Goal: Check status: Check status

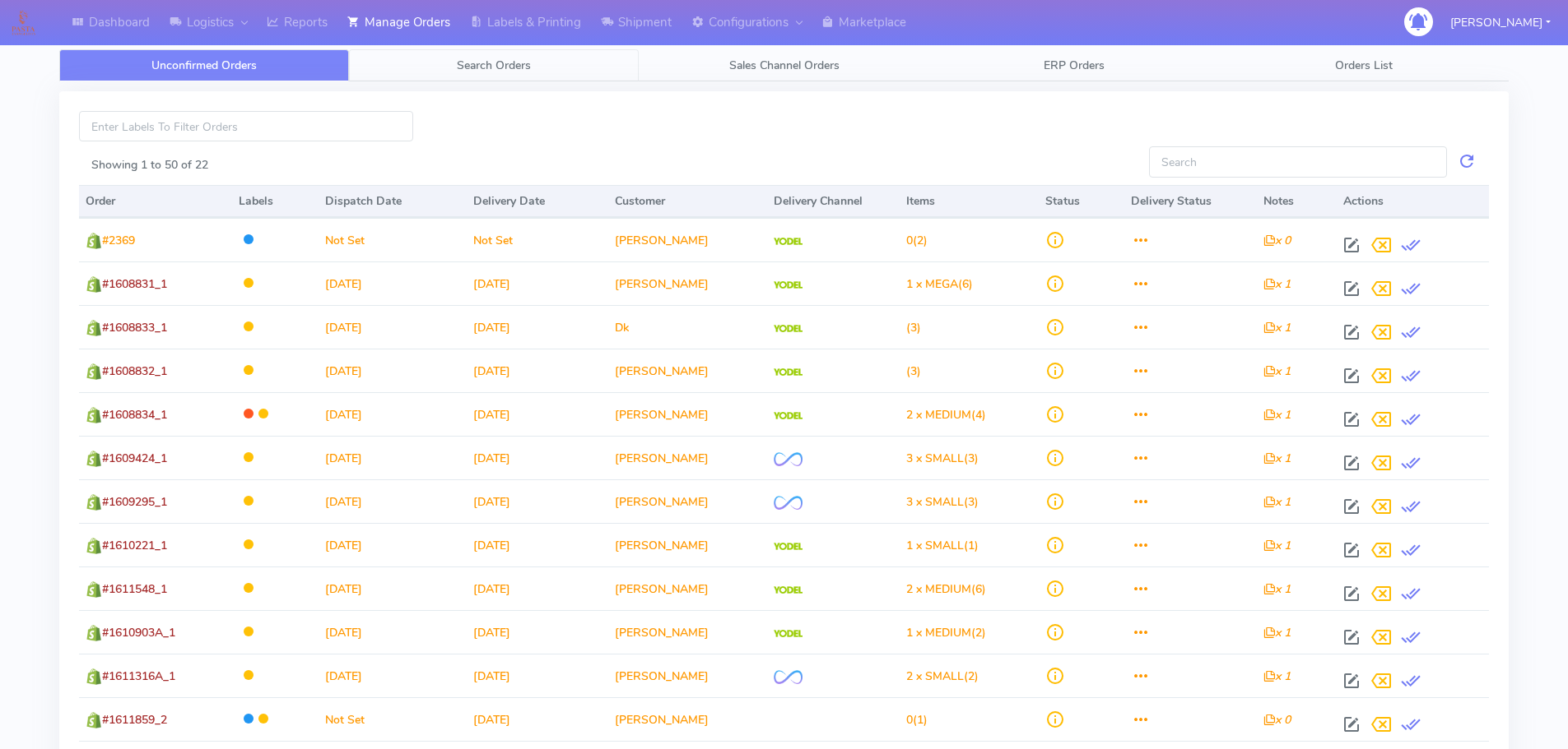
click at [515, 66] on span "Search Orders" at bounding box center [493, 65] width 74 height 15
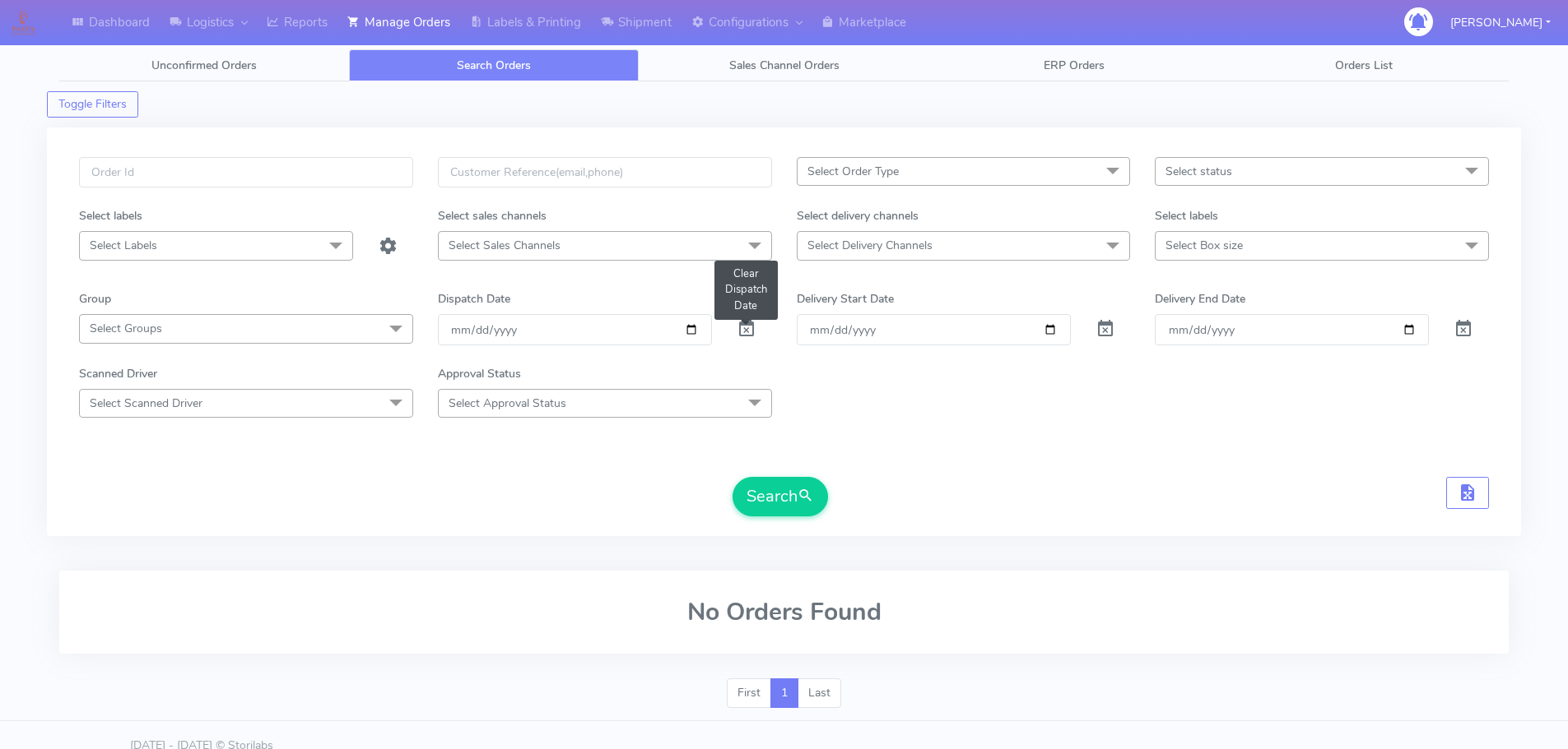
click at [745, 331] on span at bounding box center [746, 332] width 20 height 15
click at [369, 163] on input "text" at bounding box center [246, 172] width 334 height 30
paste input "1615031"
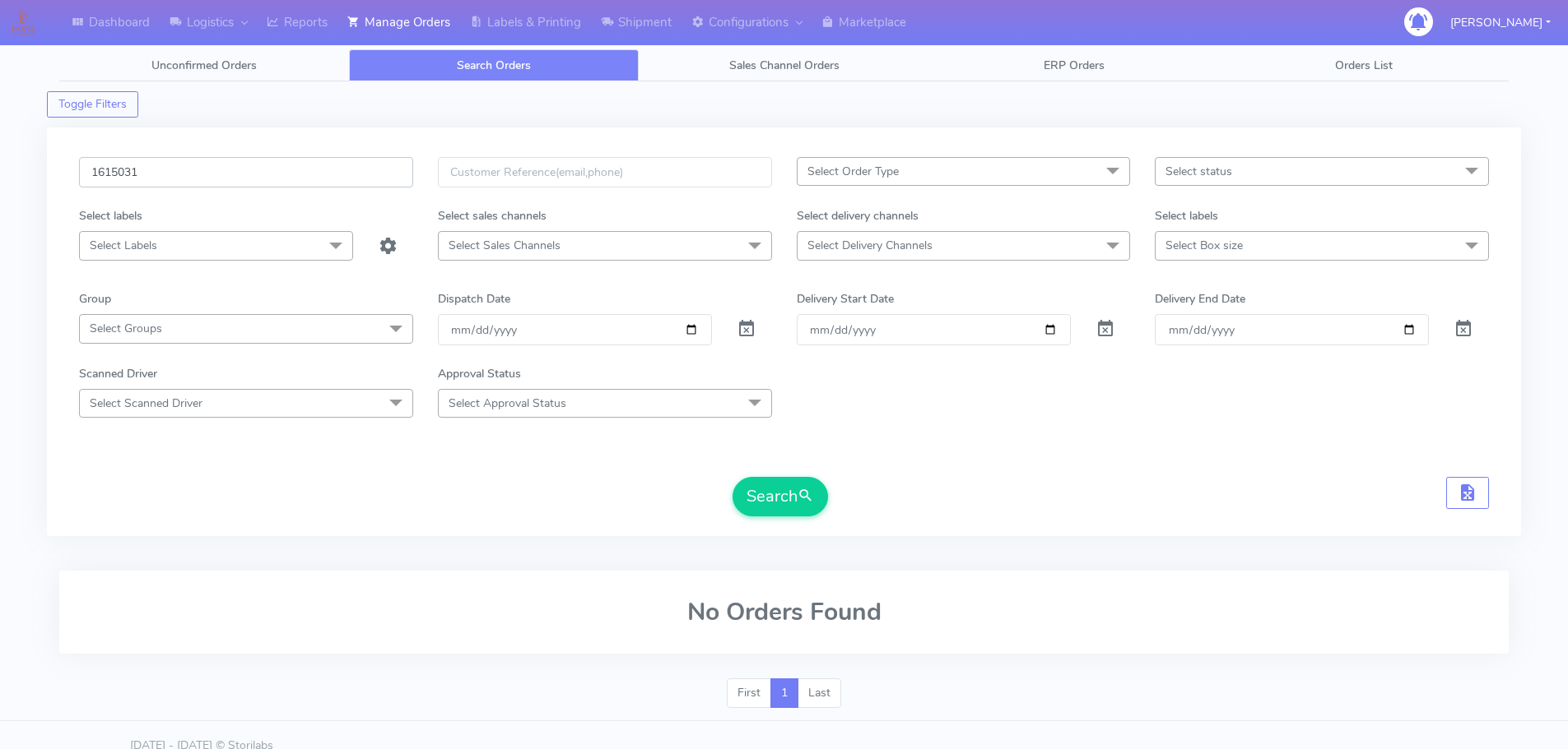
type input "1615031"
click at [732, 477] on button "Search" at bounding box center [780, 496] width 95 height 39
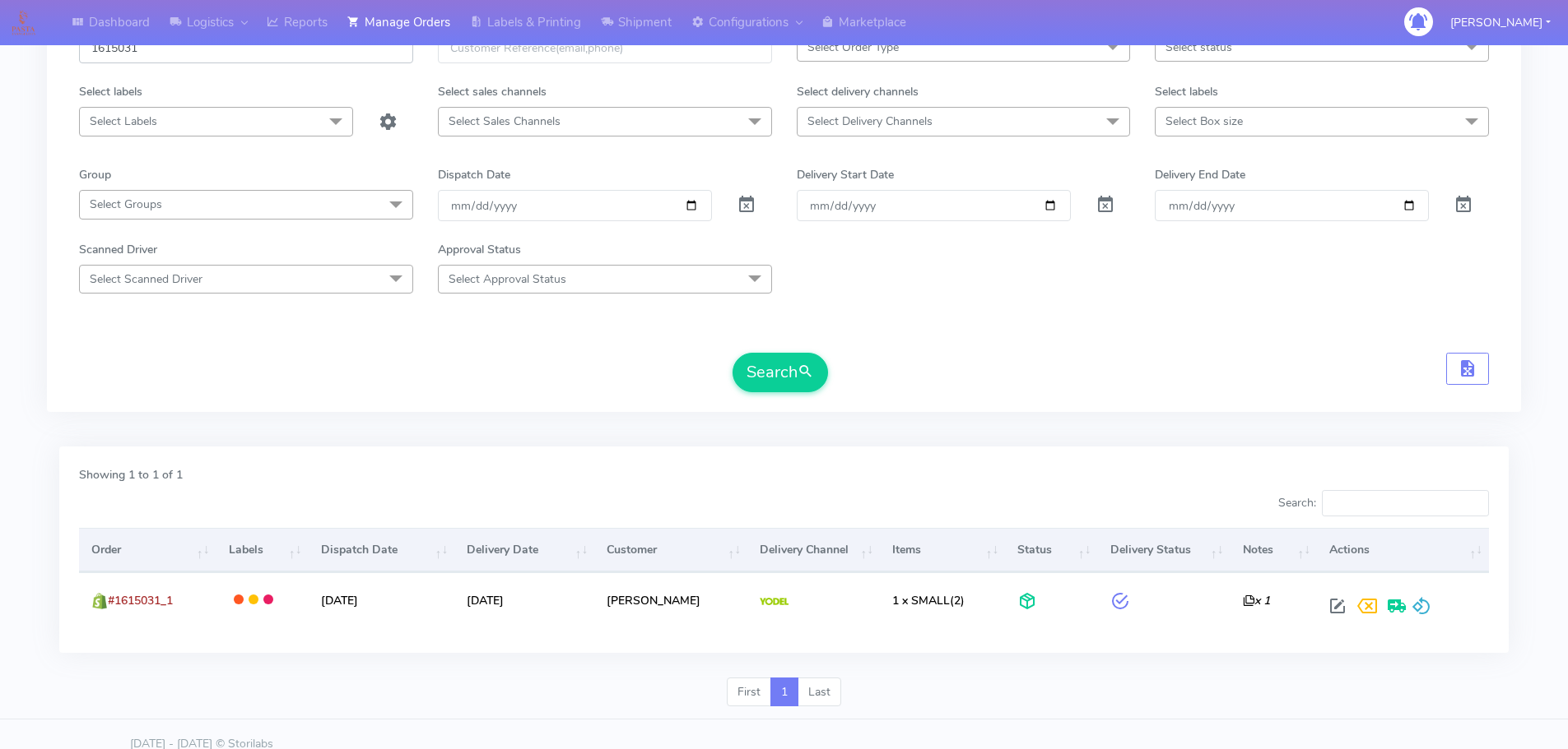
scroll to position [144, 0]
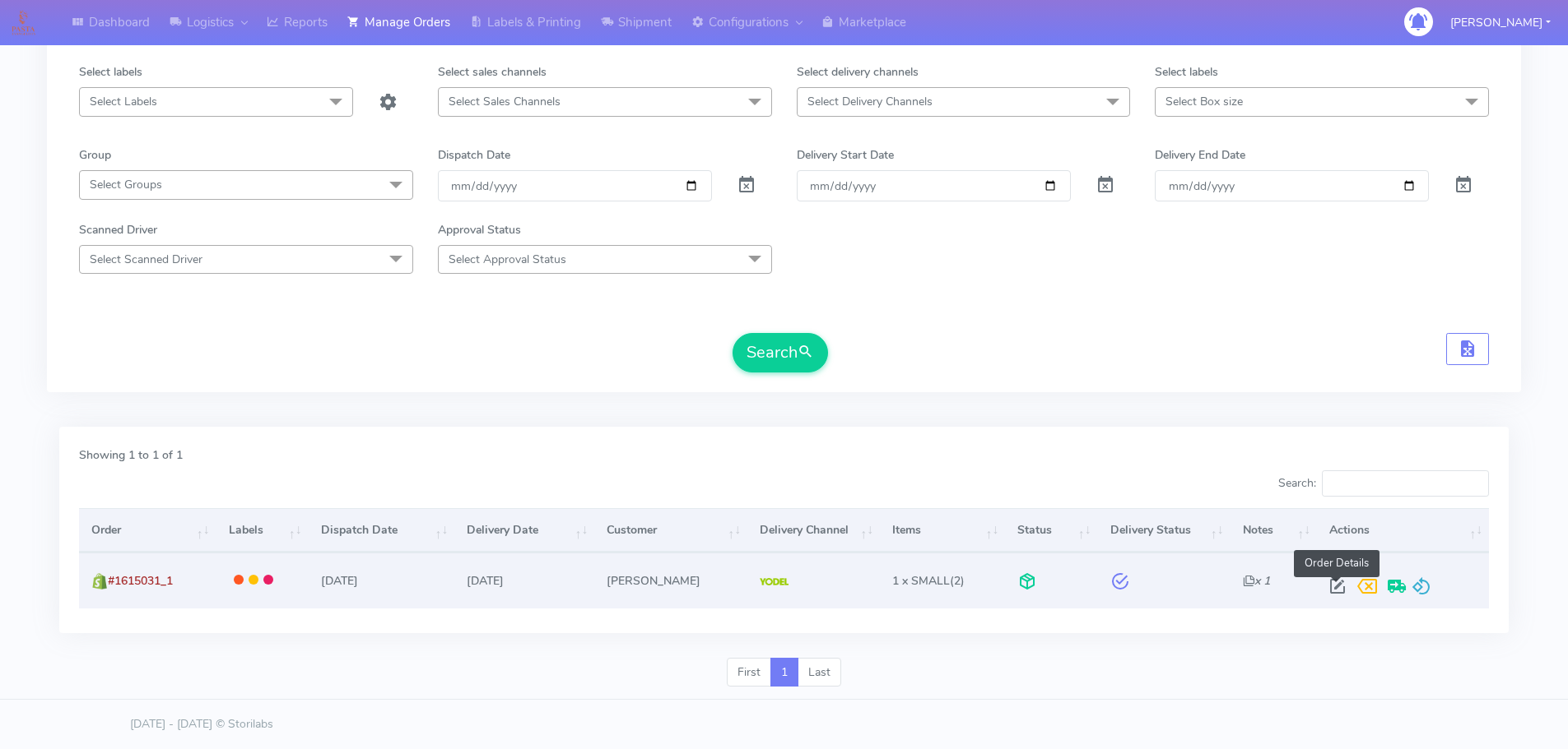
click at [1333, 590] on span at bounding box center [1337, 590] width 30 height 15
select select "5"
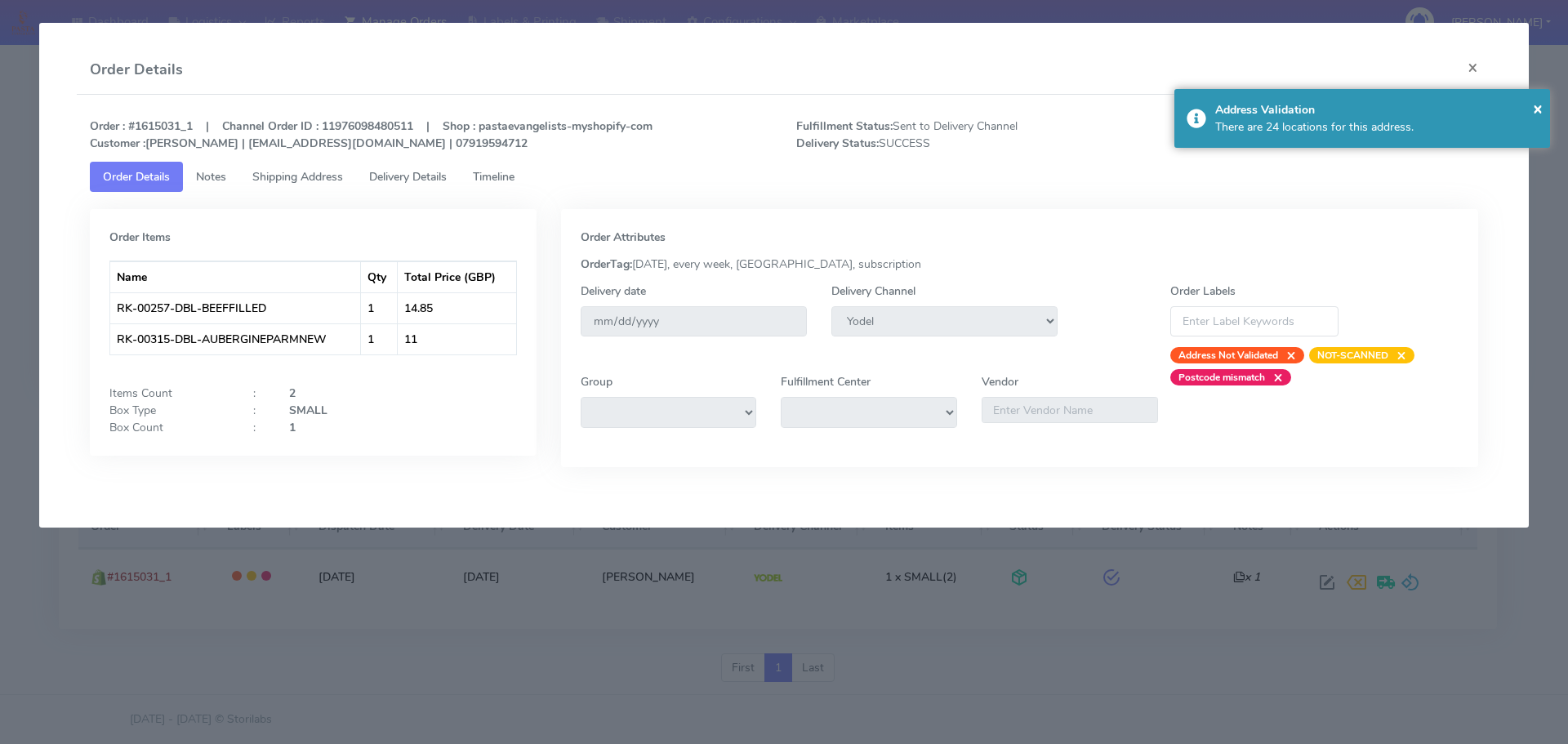
click at [430, 179] on span "Delivery Details" at bounding box center [408, 176] width 77 height 15
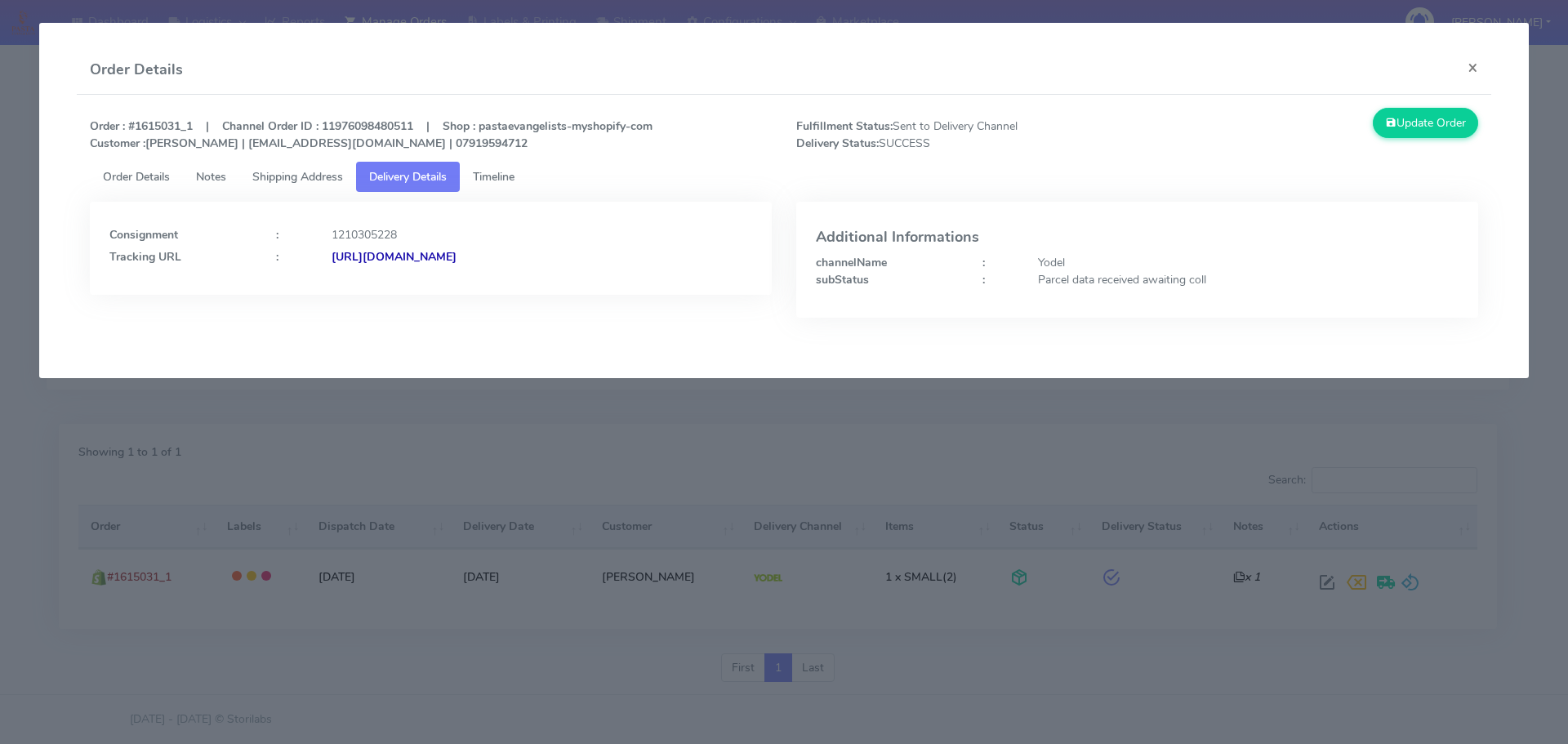
click at [1079, 280] on div "Parcel data received awaiting coll" at bounding box center [1249, 279] width 445 height 17
copy div "Parcel data received awaiting coll"
click at [289, 423] on modal-container "Order Details × Order : #1615031_1 | Channel Order ID : 11976098480511 | Shop :…" at bounding box center [784, 372] width 1568 height 744
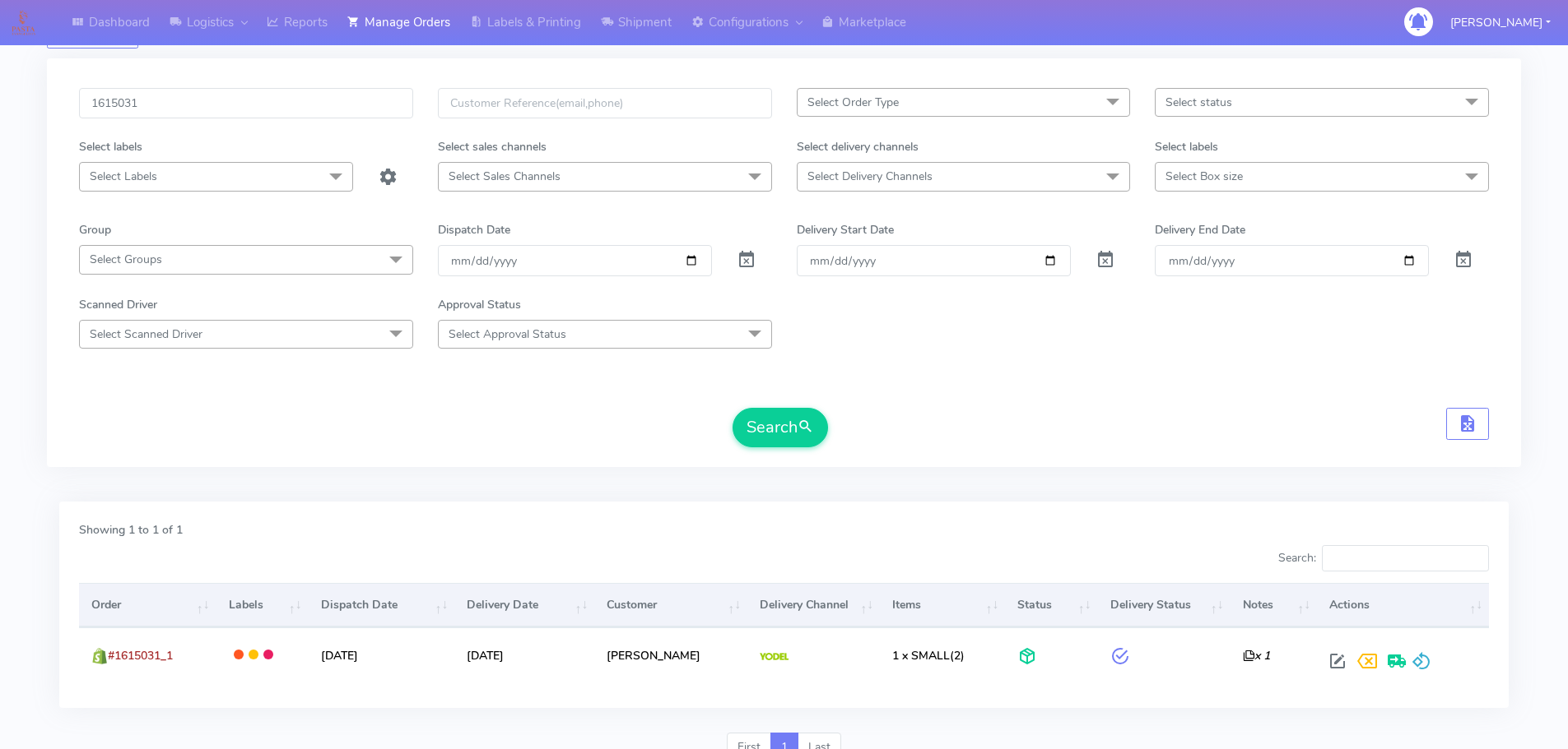
scroll to position [0, 0]
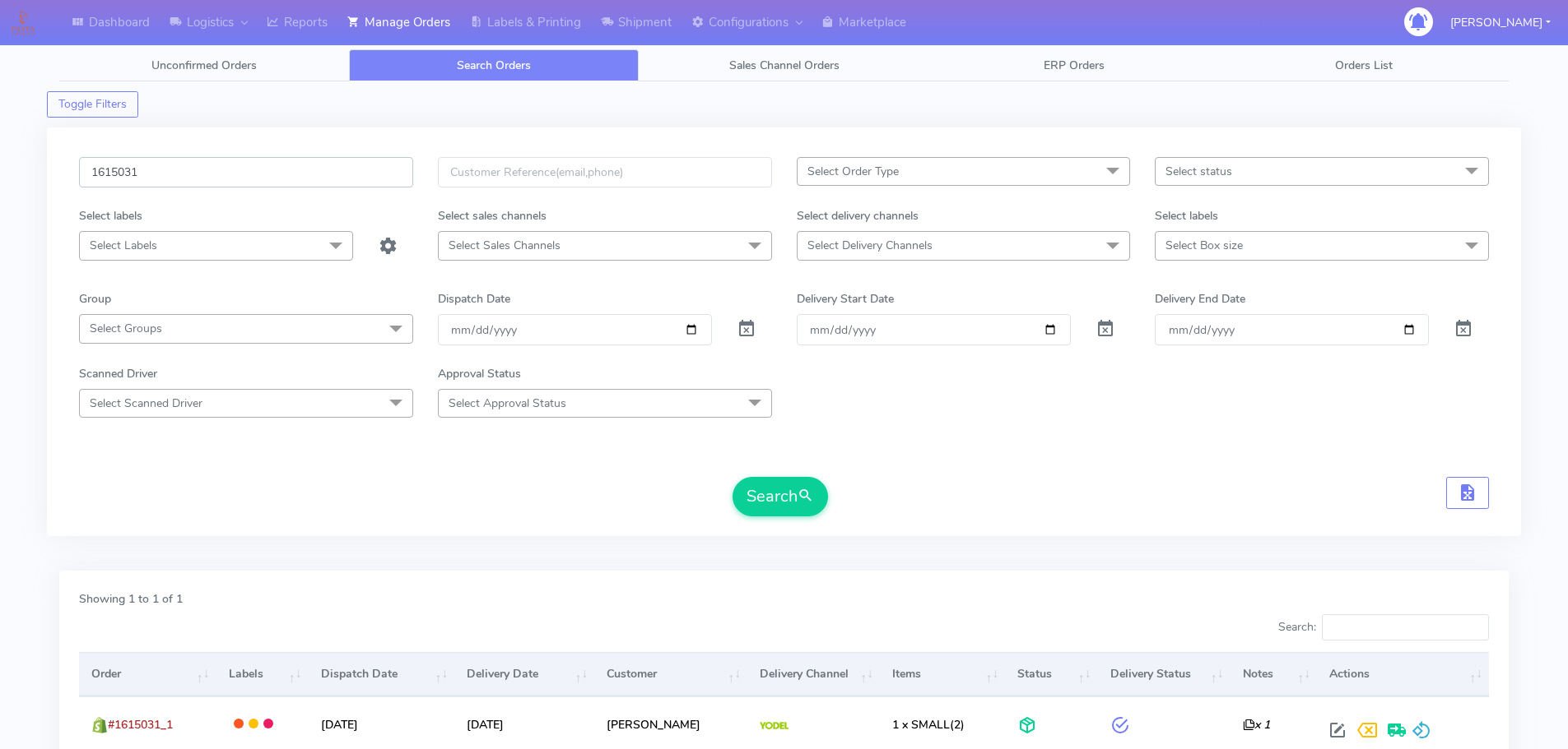
click at [362, 168] on input "1615031" at bounding box center [246, 172] width 334 height 30
paste input "44"
type input "1614431"
click at [732, 477] on button "Search" at bounding box center [780, 496] width 95 height 39
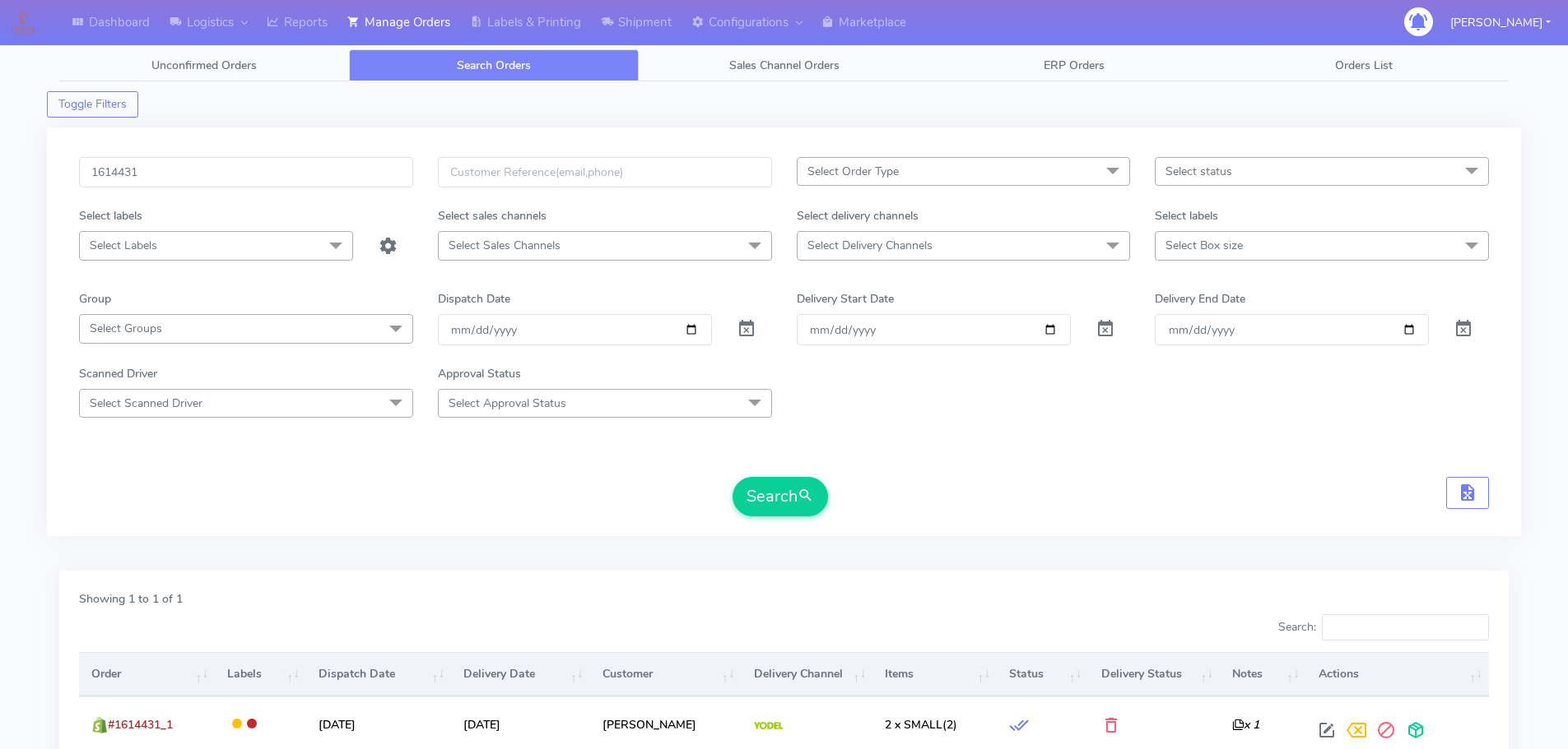
click at [1217, 478] on div "Search" at bounding box center [784, 496] width 1409 height 39
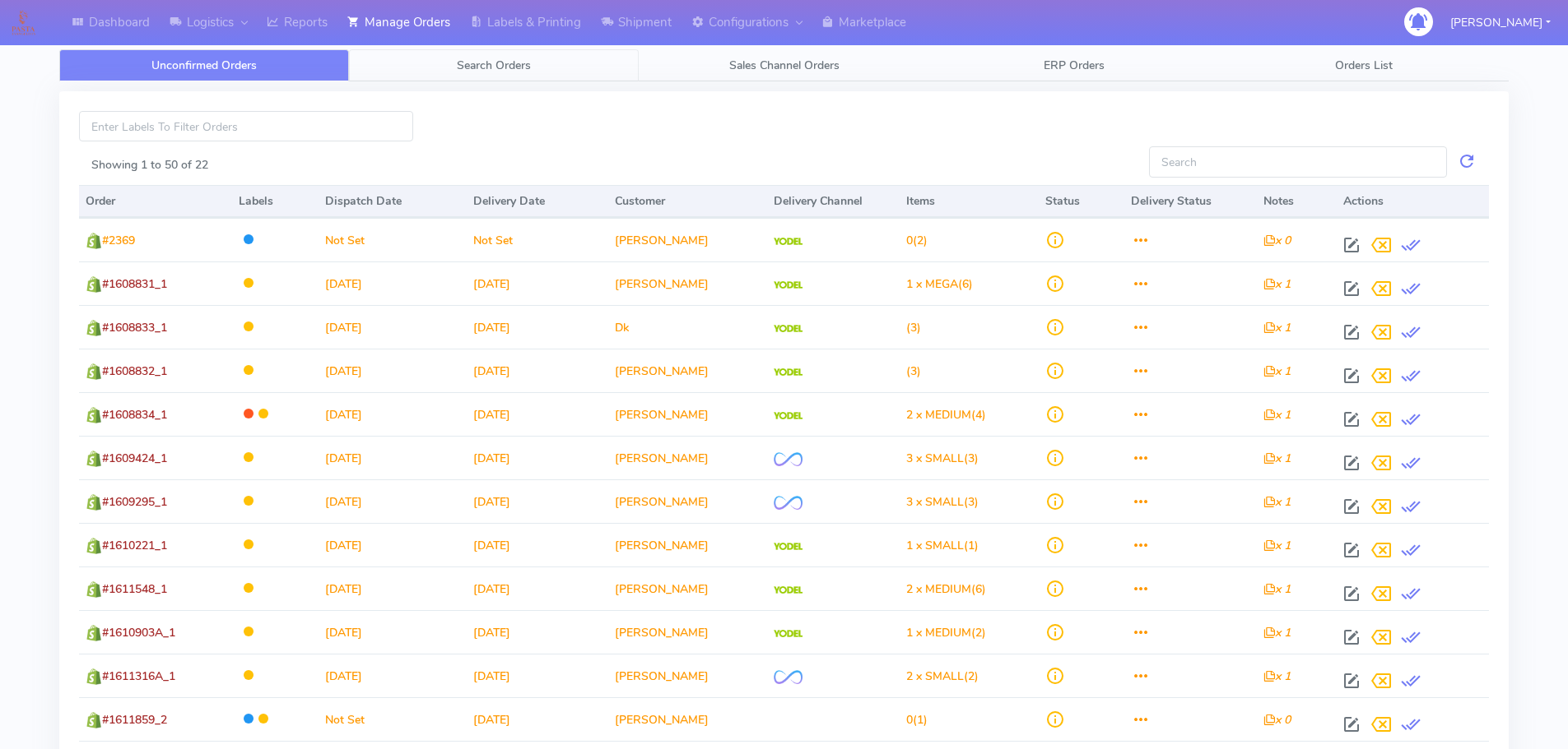
click at [512, 70] on span "Search Orders" at bounding box center [493, 65] width 74 height 15
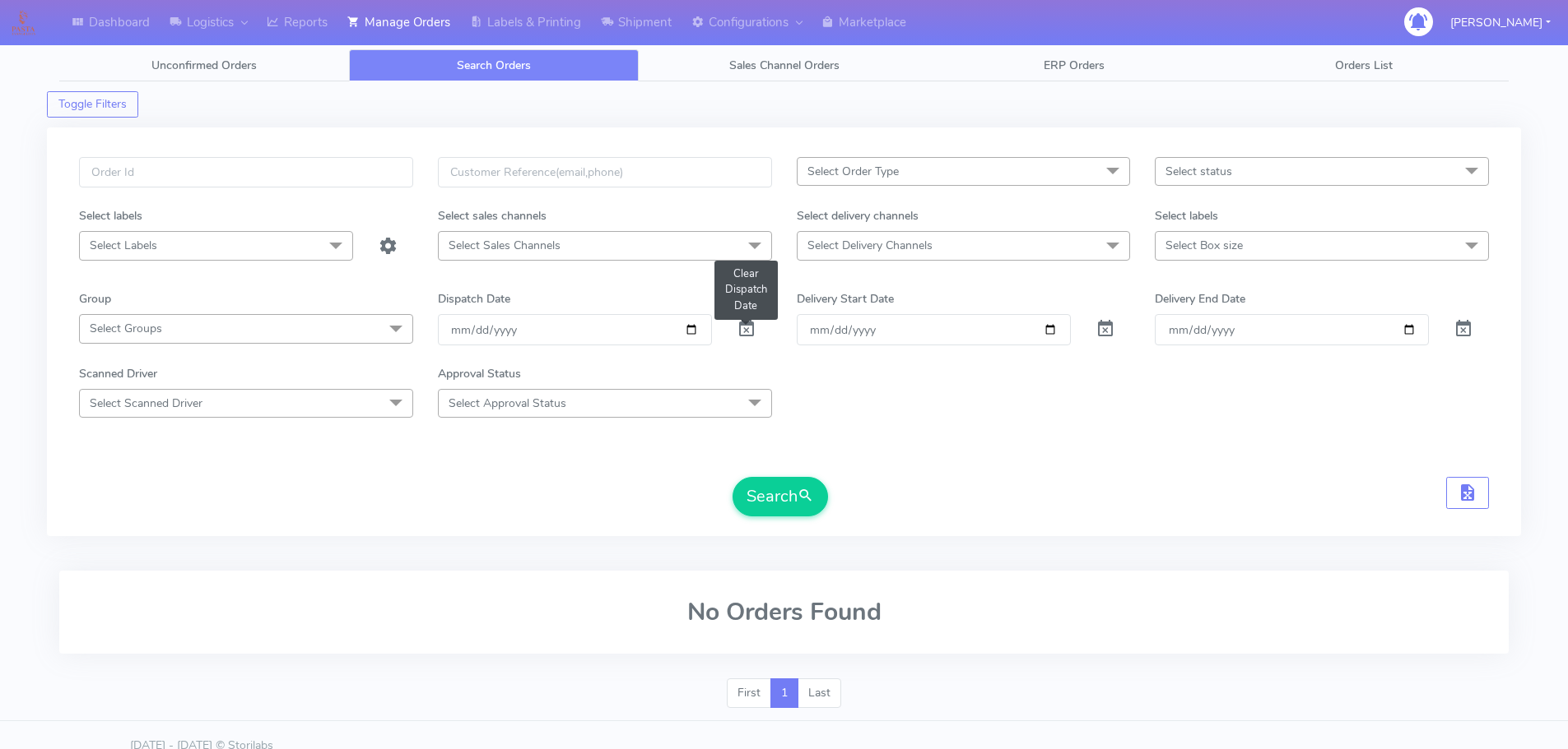
click at [742, 331] on span at bounding box center [746, 332] width 20 height 15
click at [715, 245] on span "Select Sales Channels" at bounding box center [604, 245] width 334 height 29
click at [715, 244] on span "Select Sales Channels" at bounding box center [604, 245] width 334 height 29
click at [943, 246] on span "Select Delivery Channels" at bounding box center [964, 245] width 334 height 29
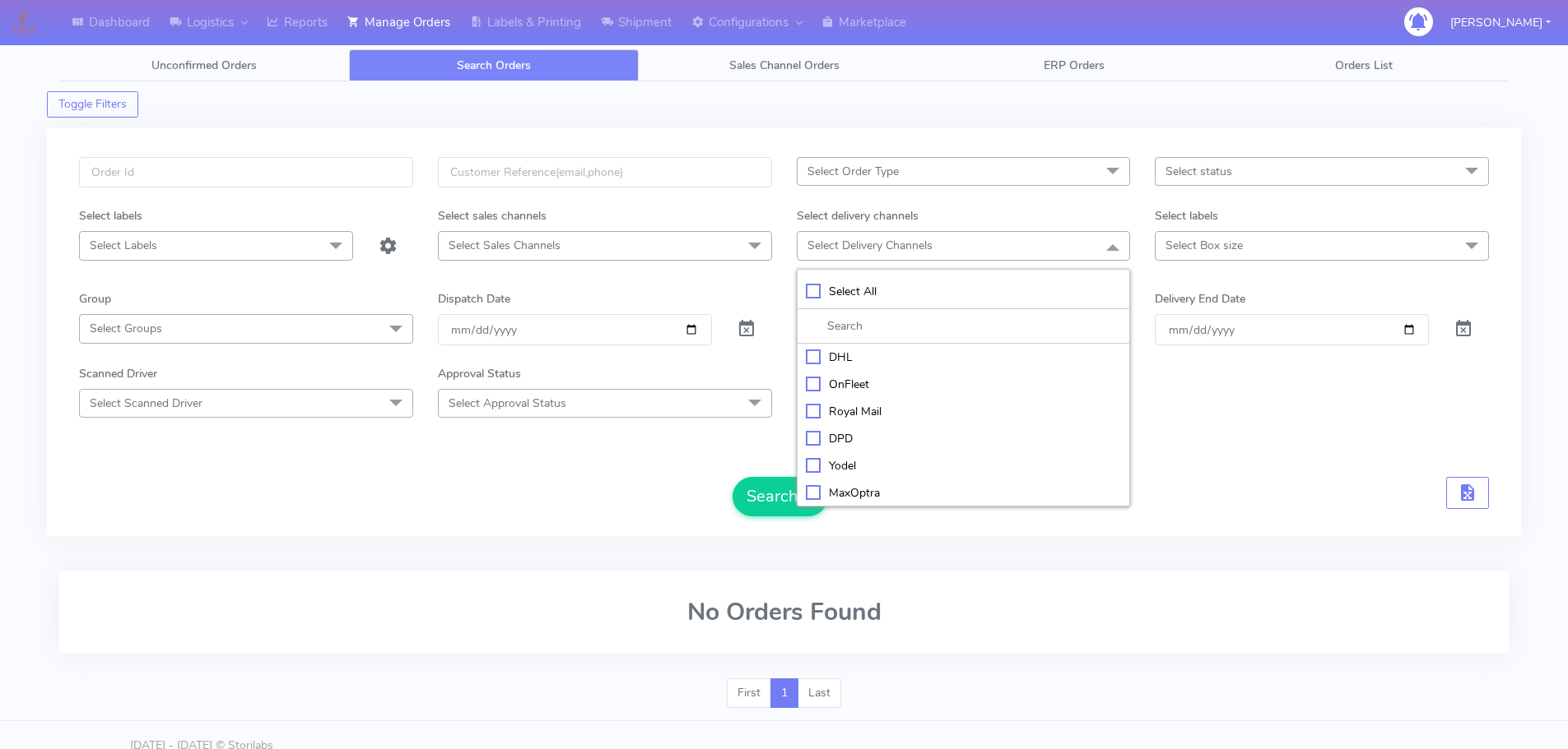
scroll to position [22, 0]
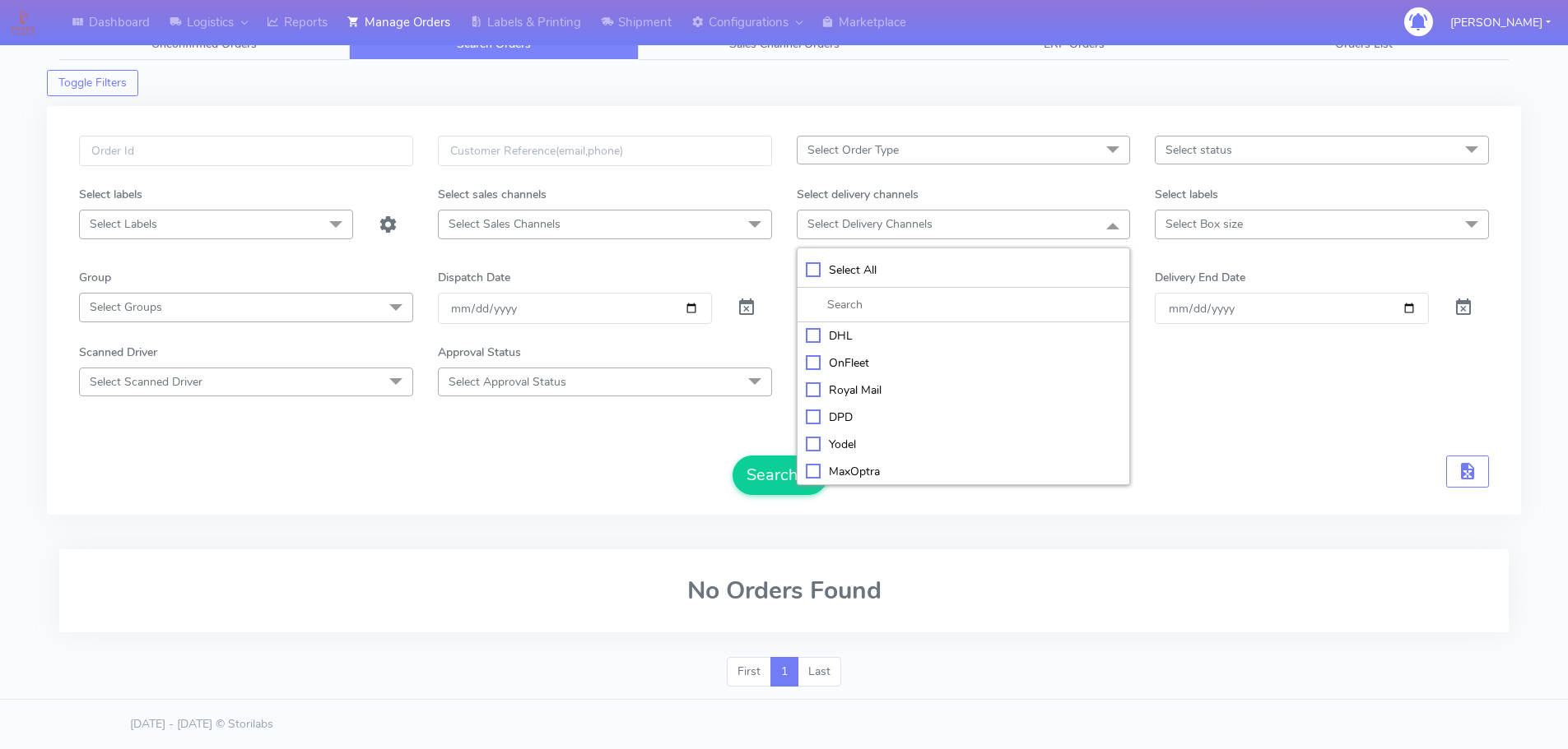
click at [1275, 381] on div "Scanned Driver Select Scanned Driver Select All Test Driver Mohibur R Chaudhry …" at bounding box center [784, 370] width 1434 height 53
click at [913, 161] on span "Select Order Type" at bounding box center [964, 150] width 334 height 29
click at [873, 290] on div "ATAVI" at bounding box center [964, 288] width 316 height 17
checkbox input "true"
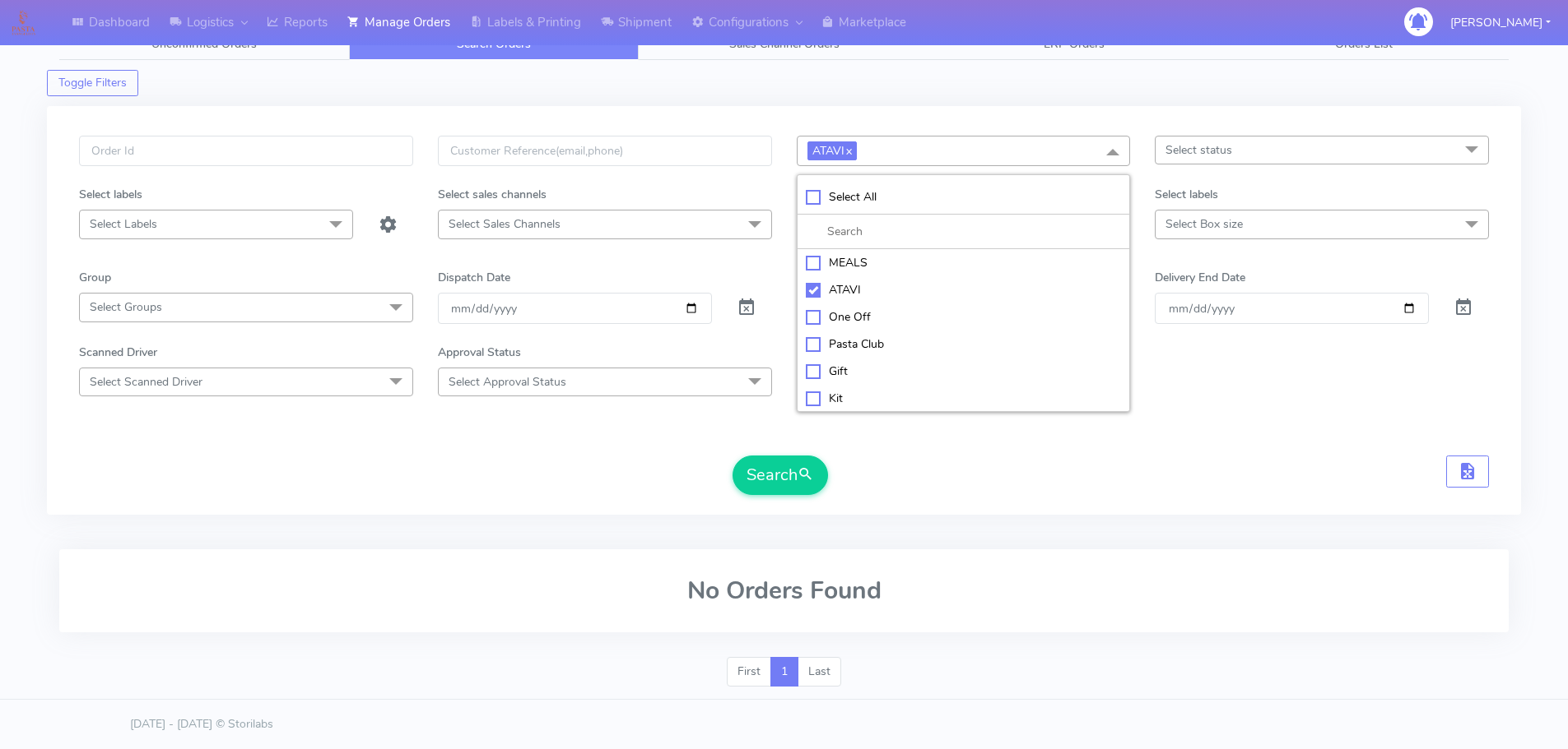
click at [961, 470] on div "Search" at bounding box center [784, 476] width 1409 height 39
click at [308, 154] on input "text" at bounding box center [246, 151] width 334 height 30
type input "1476"
click at [732, 456] on button "Search" at bounding box center [780, 476] width 95 height 39
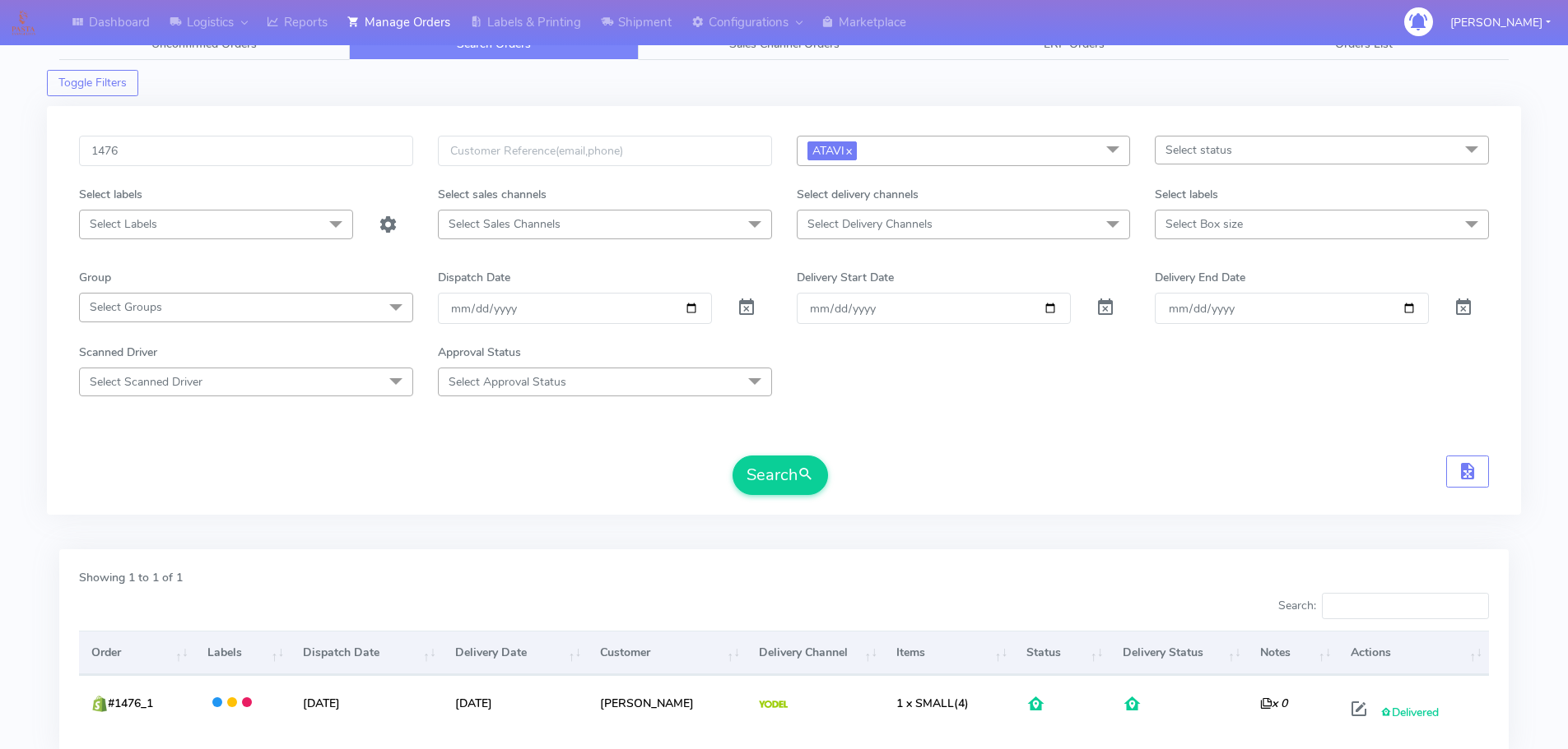
click at [1203, 457] on div "Search" at bounding box center [784, 476] width 1409 height 39
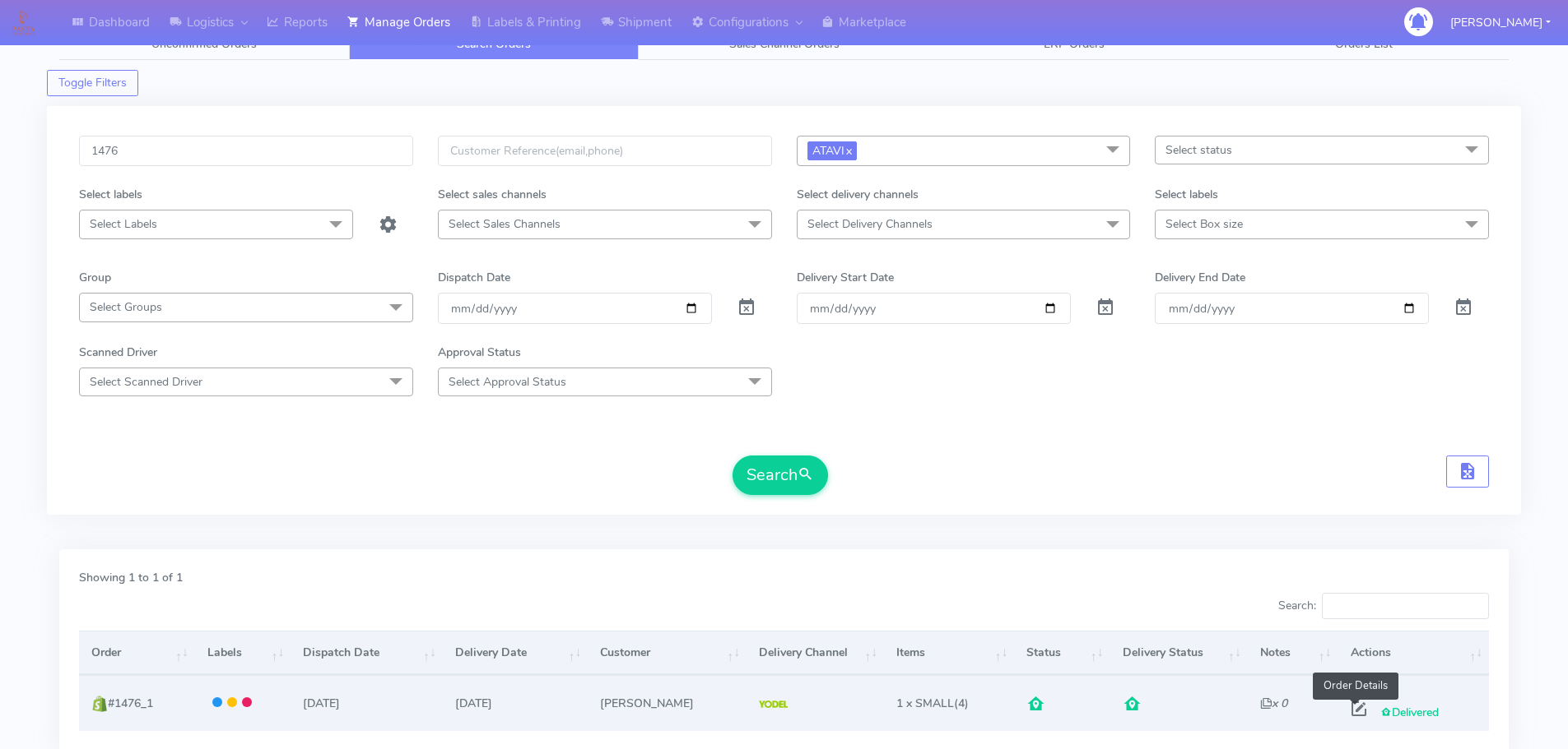
click at [1362, 712] on span at bounding box center [1358, 712] width 30 height 15
select select "5"
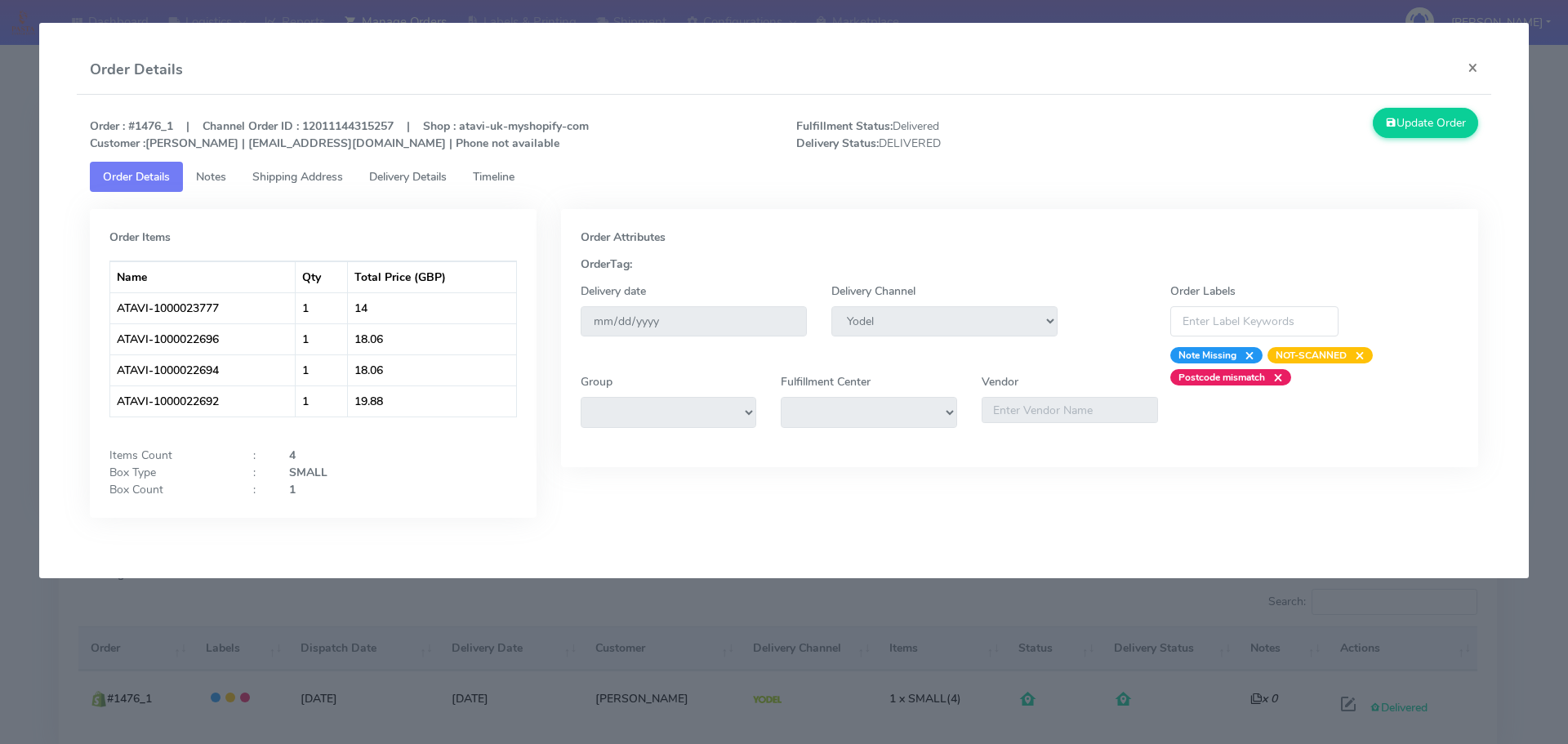
click at [147, 122] on strong "Order : #1476_1 | Channel Order ID : 12011144315257 | Shop : atavi-uk-myshopify…" at bounding box center [339, 134] width 499 height 33
copy strong "1476_1"
click at [514, 175] on span "Timeline" at bounding box center [493, 176] width 42 height 15
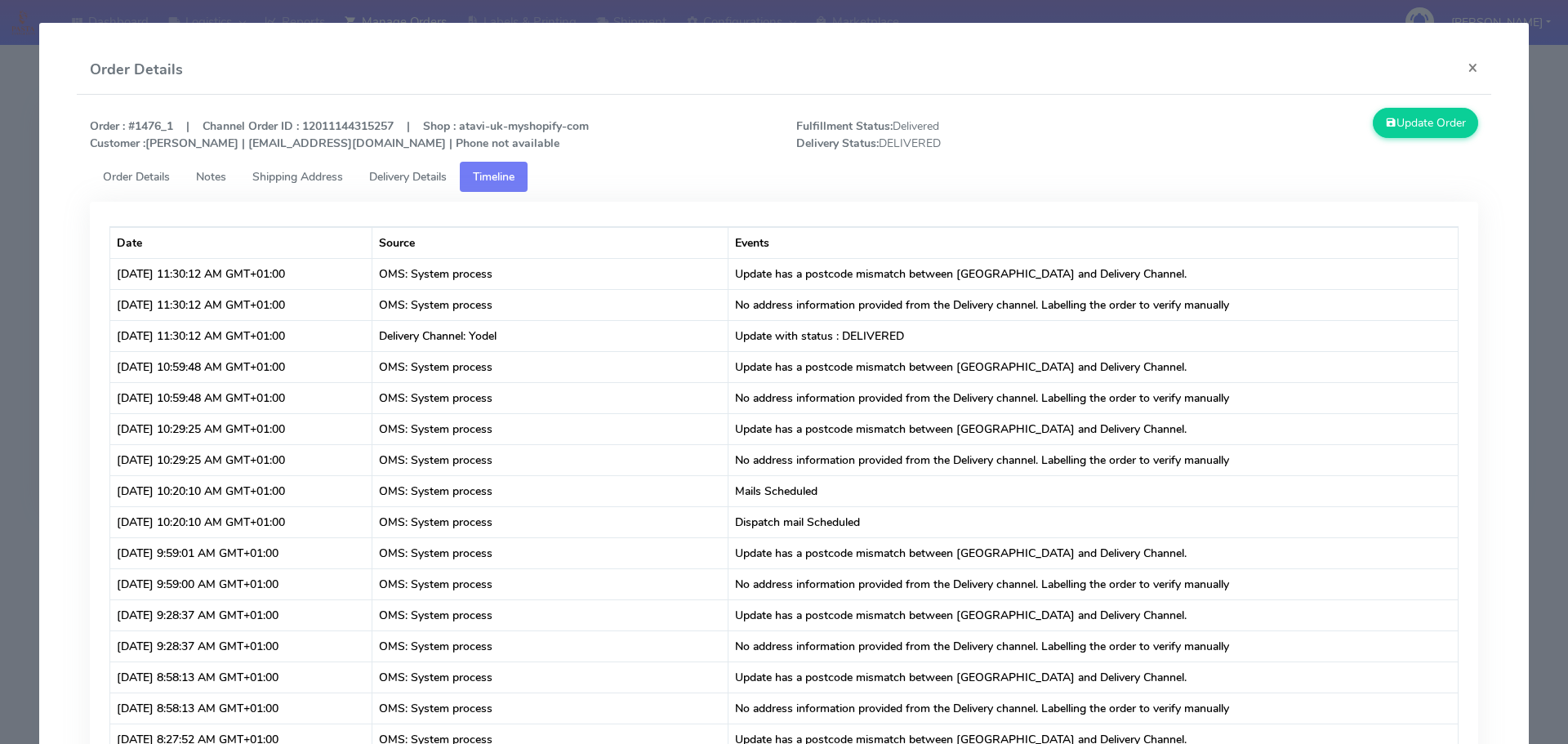
click at [0, 265] on modal-container "Order Details × Order : #1476_1 | Channel Order ID : 12011144315257 | Shop : at…" at bounding box center [784, 372] width 1568 height 744
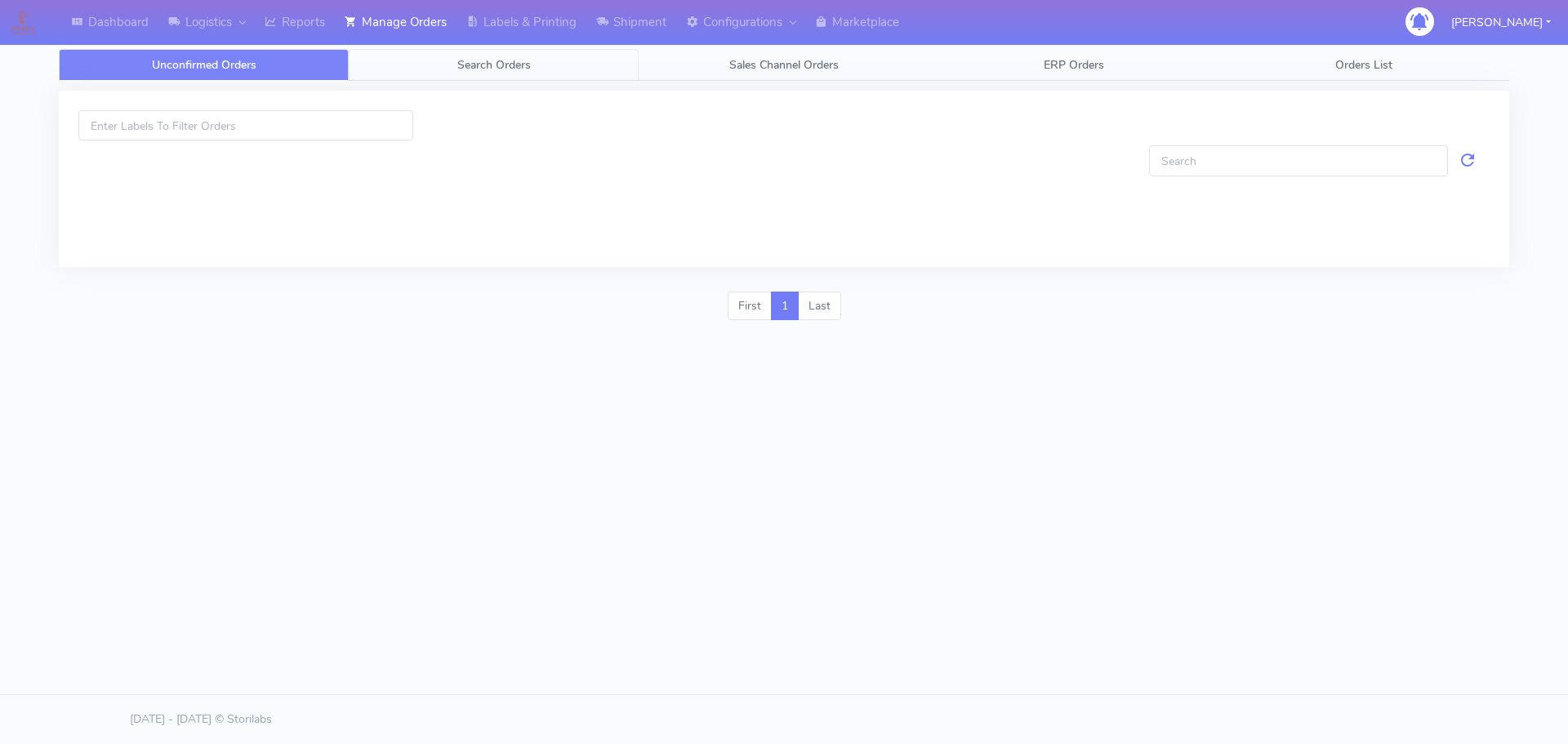
click at [489, 55] on link "Search Orders" at bounding box center [494, 65] width 290 height 32
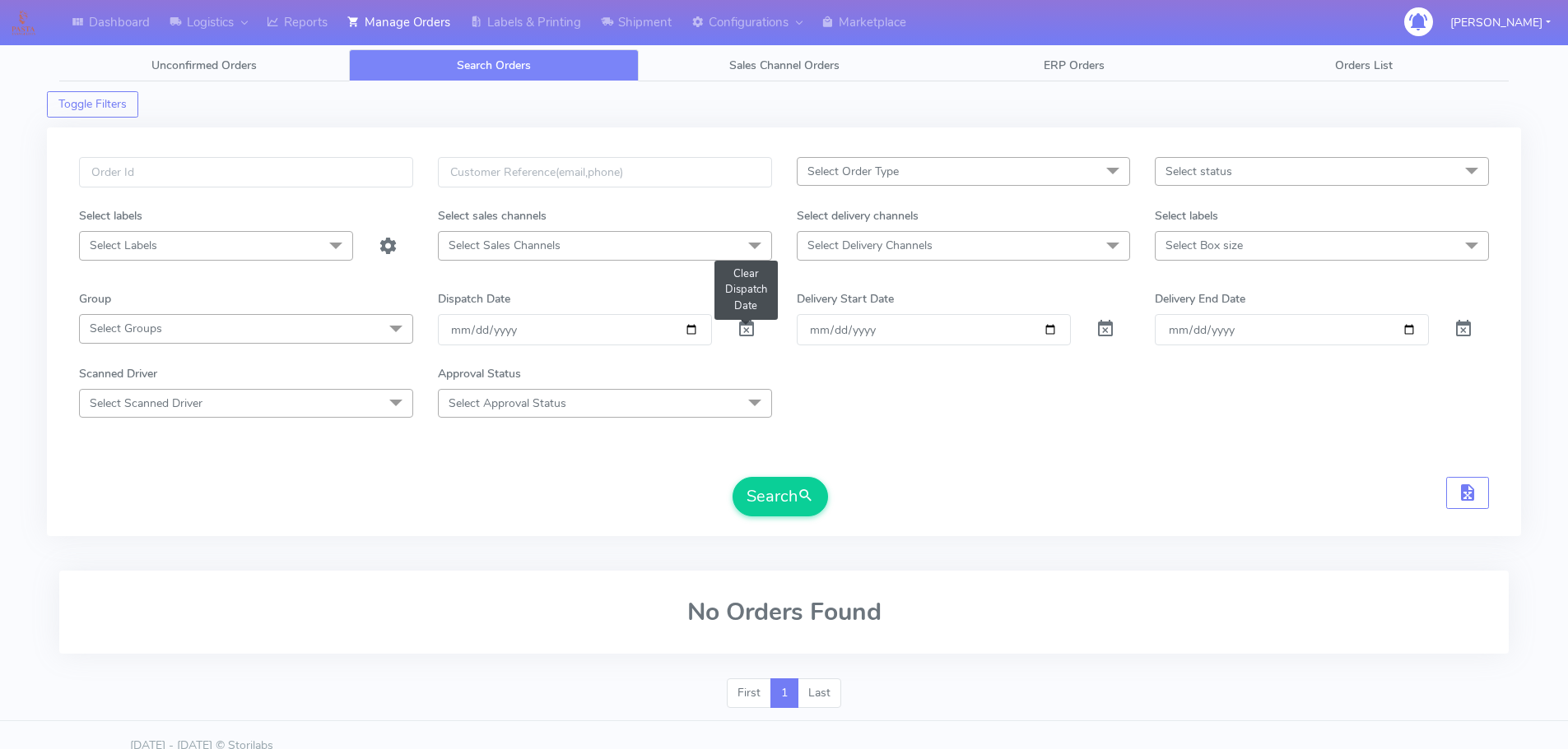
click at [740, 330] on span at bounding box center [746, 332] width 20 height 15
